Goal: Transaction & Acquisition: Download file/media

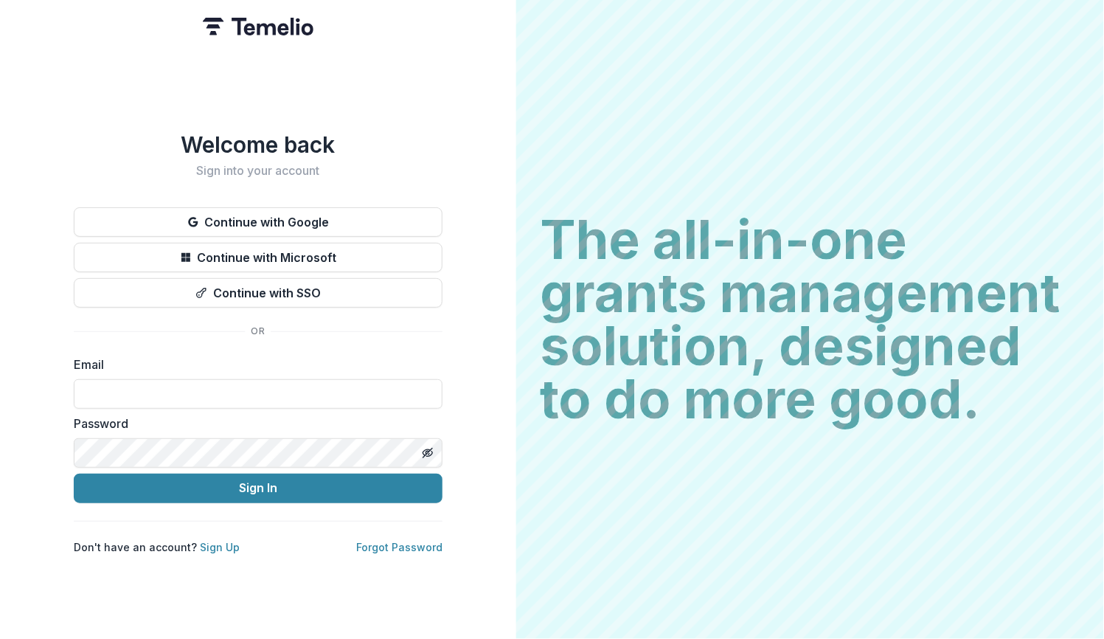
click at [298, 422] on label "Password" at bounding box center [254, 423] width 360 height 18
click at [291, 401] on input at bounding box center [258, 393] width 369 height 29
click at [292, 387] on input at bounding box center [258, 393] width 369 height 29
type input "**********"
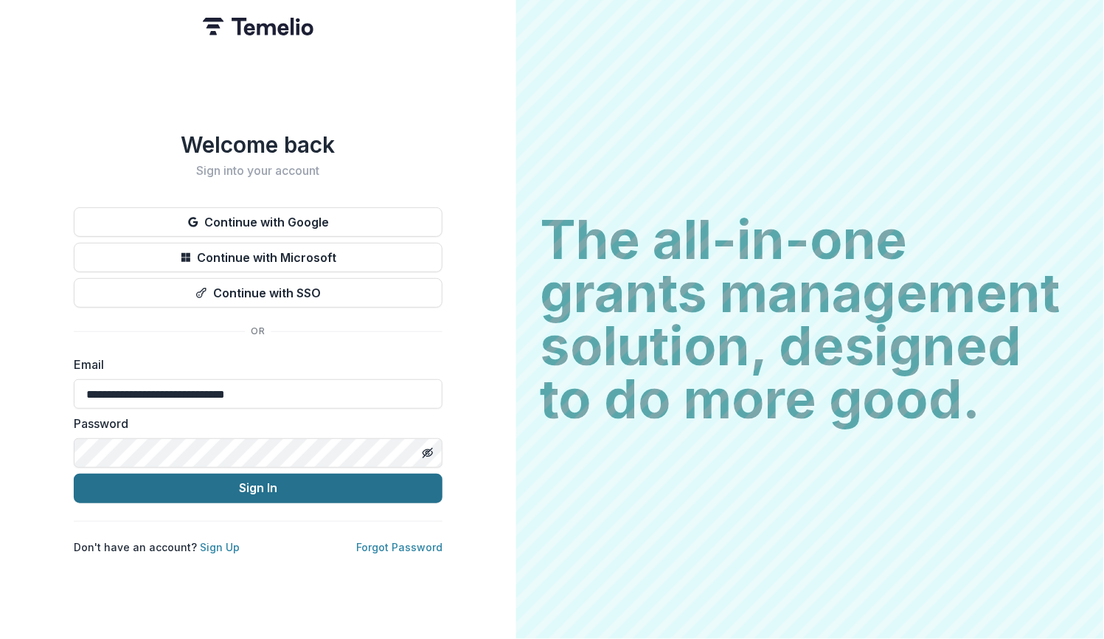
click at [271, 479] on button "Sign In" at bounding box center [258, 487] width 369 height 29
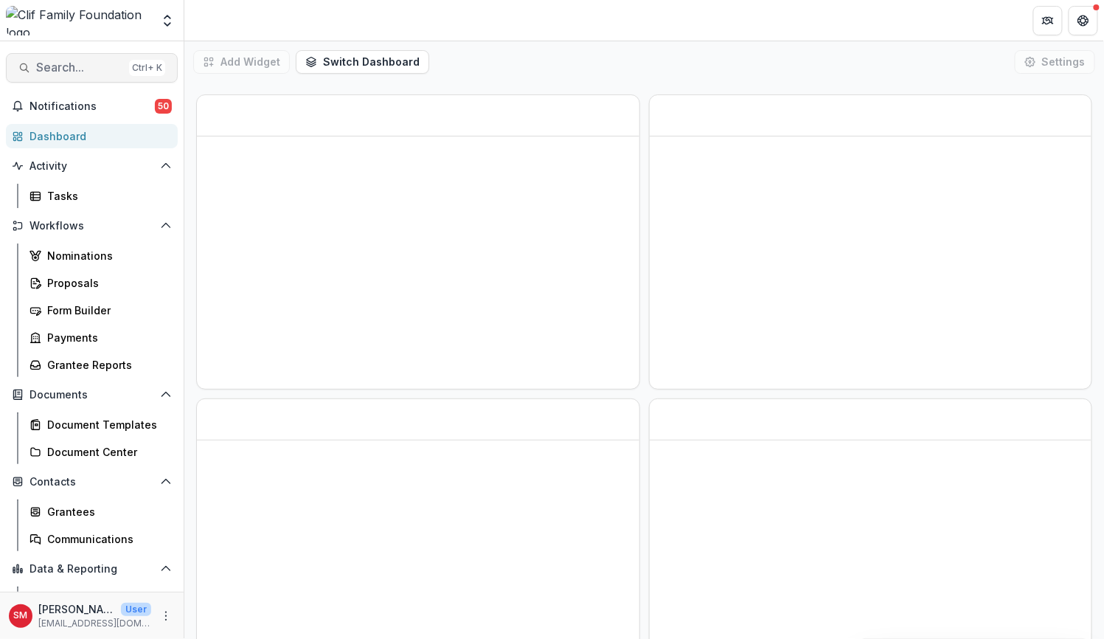
click at [85, 68] on span "Search..." at bounding box center [79, 67] width 87 height 14
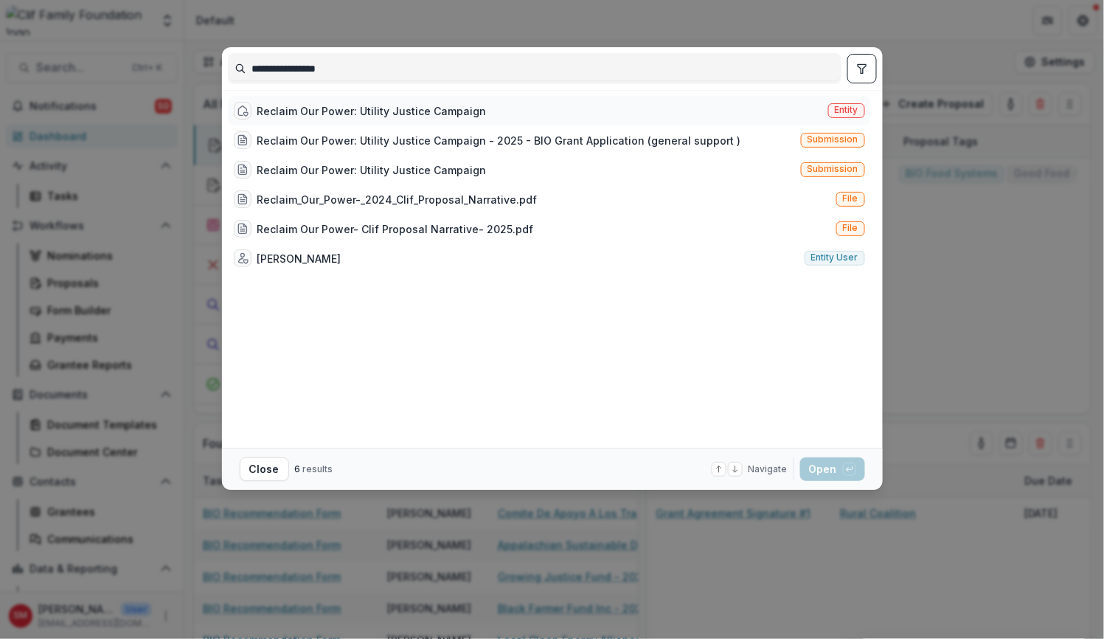
type input "**********"
click at [388, 98] on div "Reclaim Our Power: Utility Justice Campaign Entity" at bounding box center [549, 110] width 643 height 29
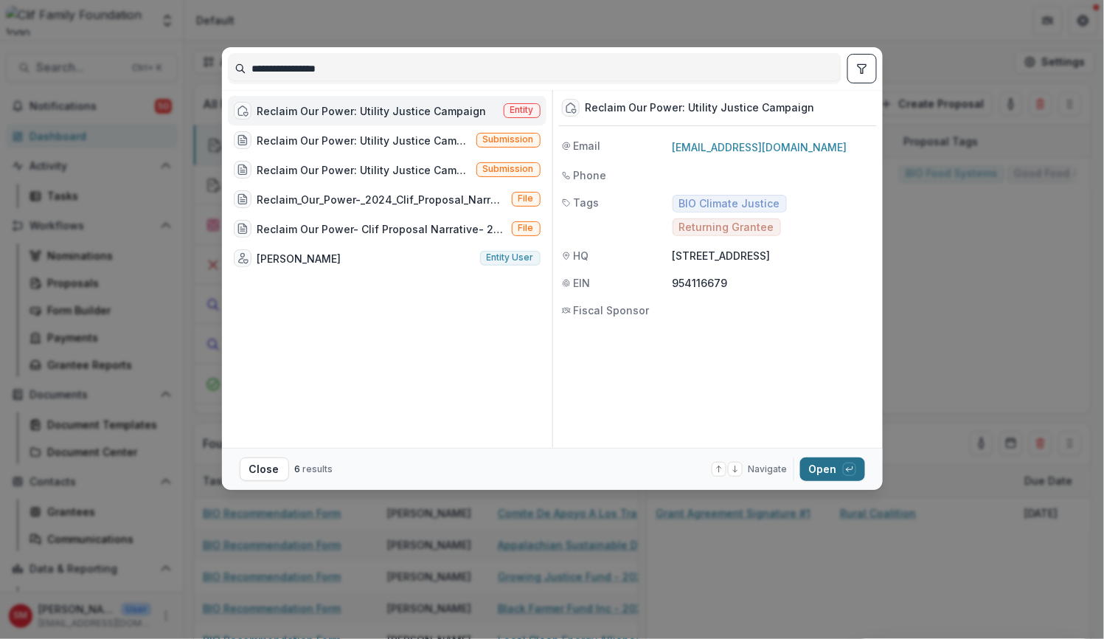
click at [835, 466] on button "Open with enter key" at bounding box center [832, 469] width 65 height 24
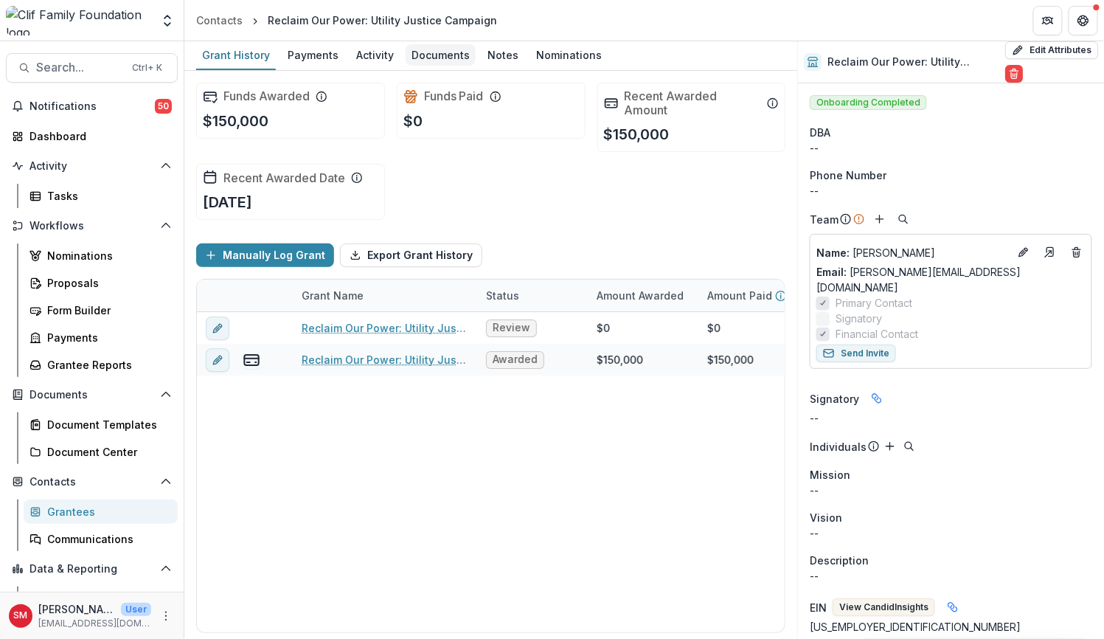
click at [417, 55] on div "Documents" at bounding box center [441, 54] width 70 height 21
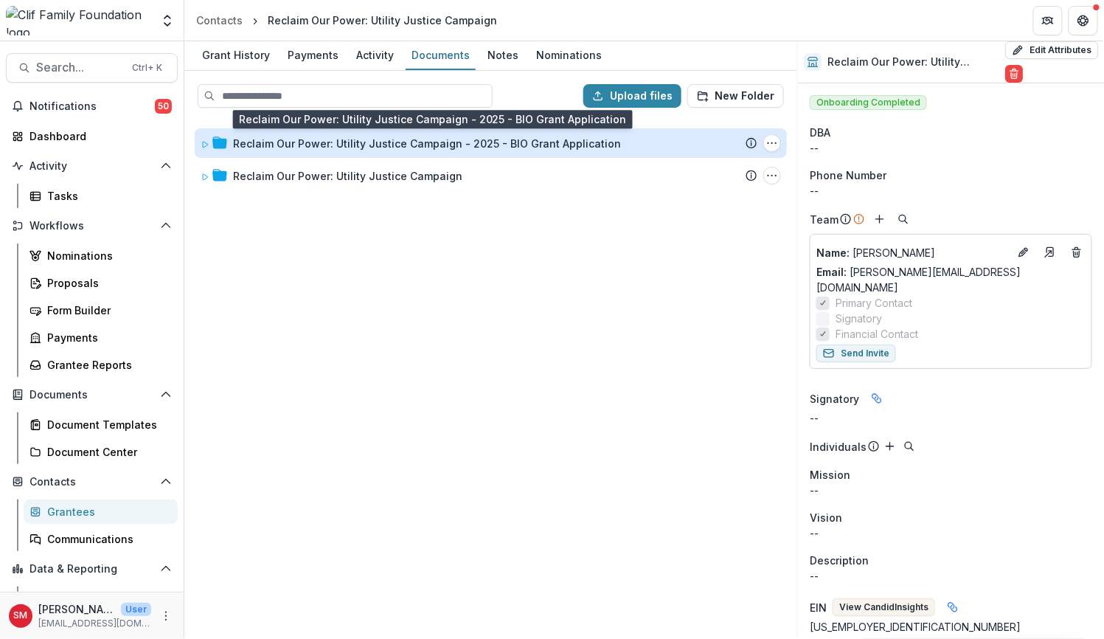
click at [416, 142] on div "Reclaim Our Power: Utility Justice Campaign - 2025 - BIO Grant Application" at bounding box center [427, 143] width 388 height 15
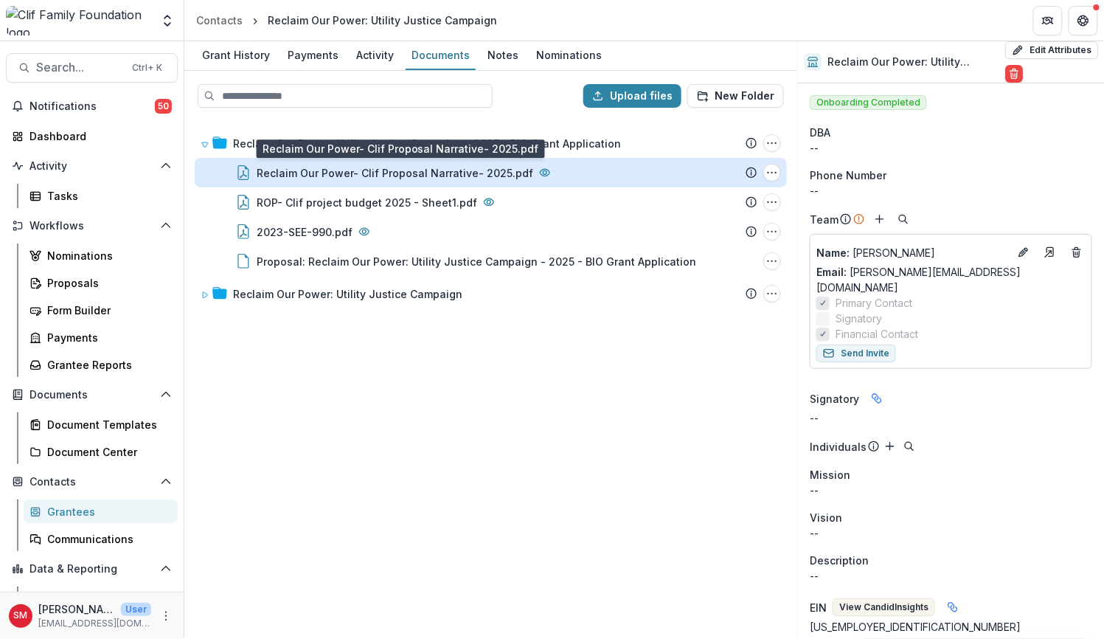
click at [402, 177] on div "Reclaim Our Power- Clif Proposal Narrative- 2025.pdf" at bounding box center [395, 172] width 277 height 15
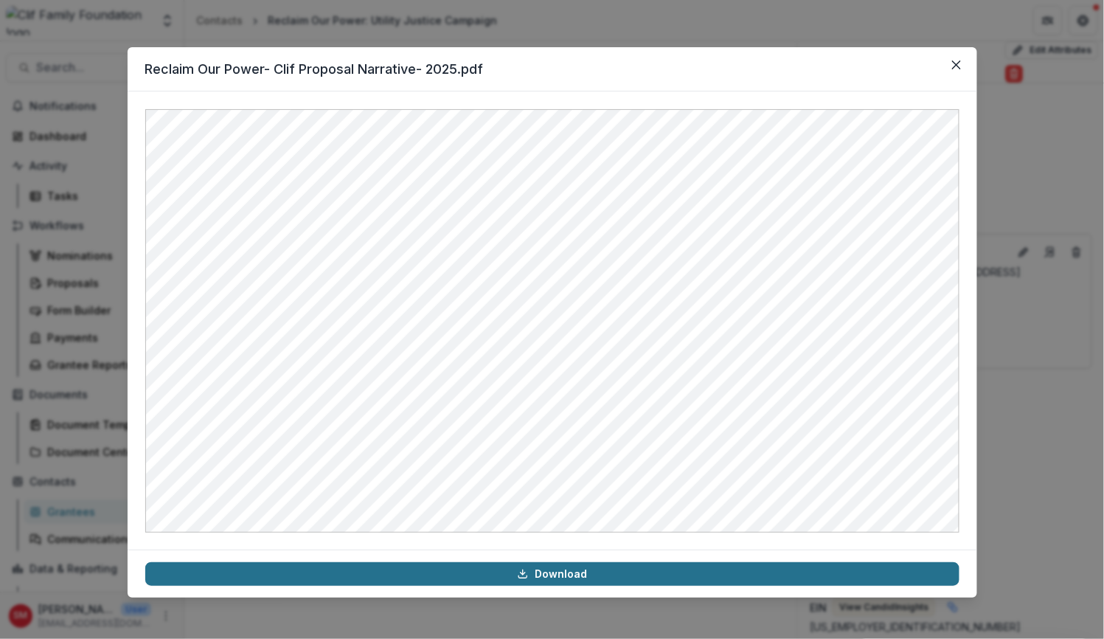
click at [553, 571] on link "Download" at bounding box center [552, 574] width 814 height 24
